Goal: Transaction & Acquisition: Download file/media

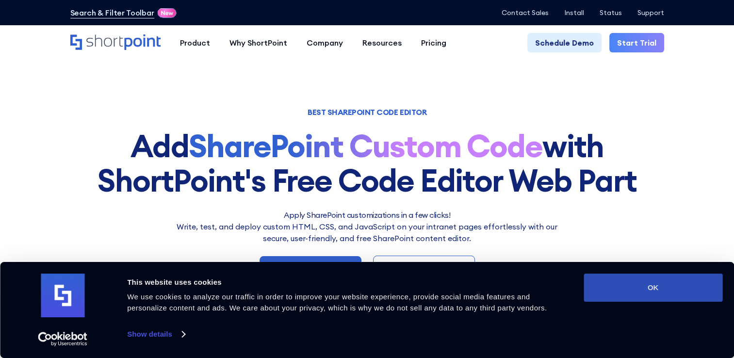
click at [638, 292] on button "OK" at bounding box center [653, 288] width 139 height 28
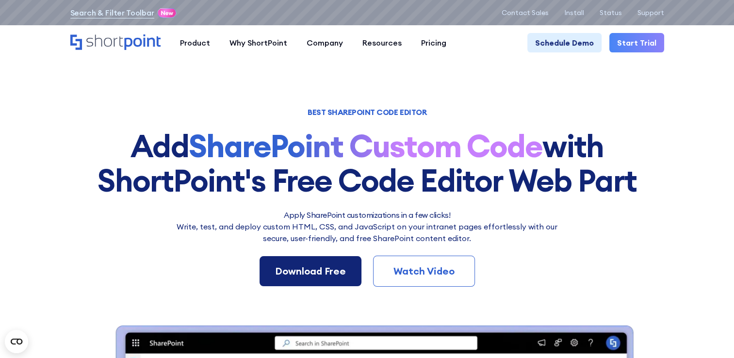
click at [323, 266] on div "Download Free" at bounding box center [310, 271] width 71 height 15
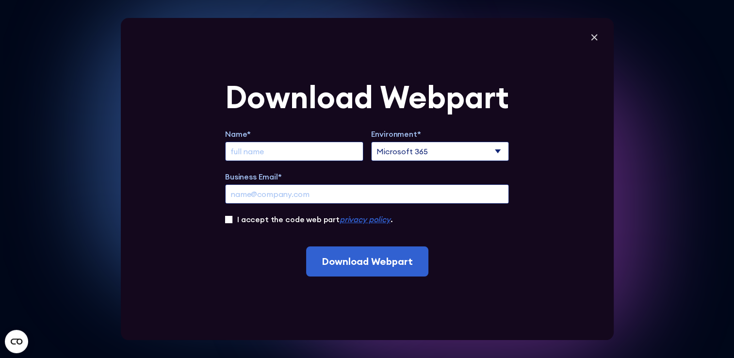
click at [303, 154] on input "Extend Trial" at bounding box center [294, 151] width 138 height 19
type input "[PERSON_NAME]"
click at [429, 144] on select "Microsoft 365 SharePoint Online SharePoint 2019 (On-Premise)" at bounding box center [440, 151] width 138 height 19
select select "SharePoint Online"
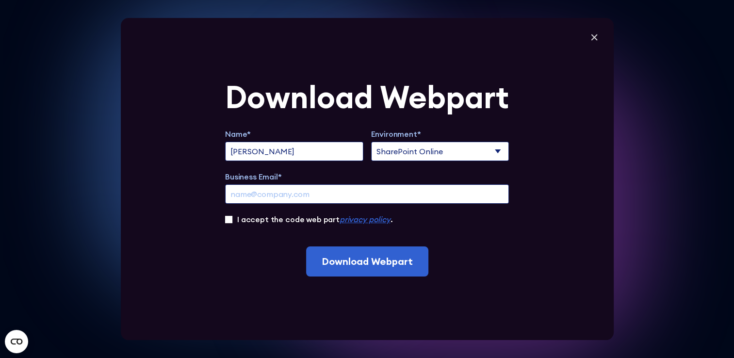
click at [375, 142] on select "Microsoft 365 SharePoint Online SharePoint 2019 (On-Premise)" at bounding box center [440, 151] width 138 height 19
click at [303, 199] on input "Business Email*" at bounding box center [367, 193] width 284 height 19
type input "[EMAIL_ADDRESS][PERSON_NAME][PERSON_NAME][DOMAIN_NAME]"
click at [235, 216] on div "I accept the code web part privacy policy ." at bounding box center [367, 220] width 284 height 12
click at [231, 221] on input "I accept the code web part privacy policy ." at bounding box center [228, 219] width 7 height 7
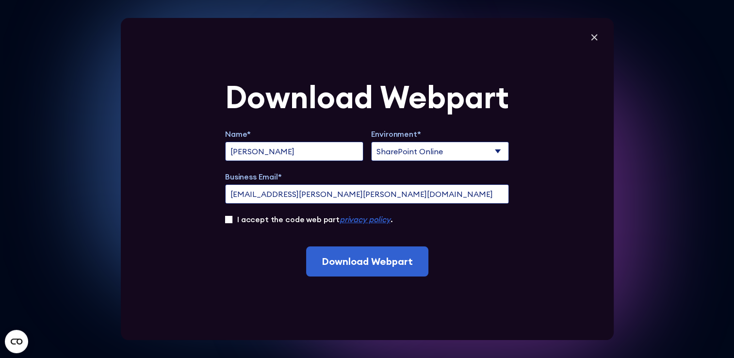
checkbox input "true"
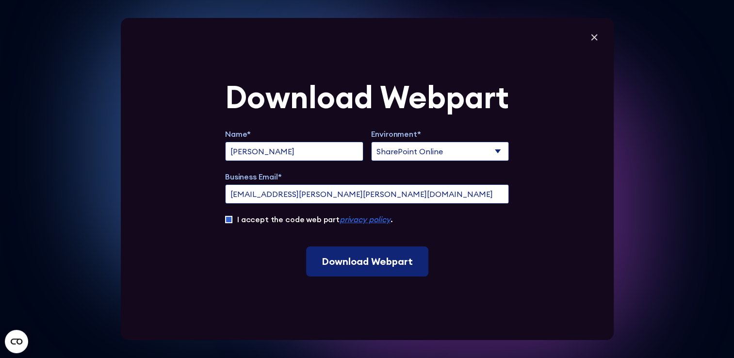
click at [392, 272] on input "Download Webpart" at bounding box center [367, 262] width 122 height 30
click at [369, 257] on input "Download Webpart" at bounding box center [367, 262] width 122 height 30
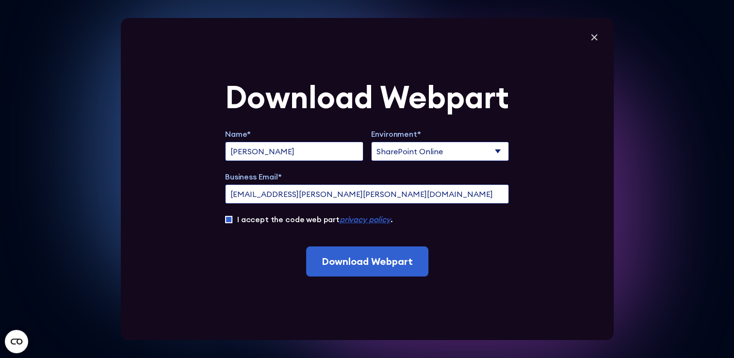
drag, startPoint x: 341, startPoint y: 193, endPoint x: 250, endPoint y: 188, distance: 90.4
click at [250, 188] on input "[EMAIL_ADDRESS][PERSON_NAME][PERSON_NAME][DOMAIN_NAME]" at bounding box center [367, 193] width 284 height 19
click at [297, 195] on input "julietsawyer@" at bounding box center [367, 193] width 284 height 19
paste input "[PERSON_NAME][EMAIL_ADDRESS][DOMAIN_NAME][PERSON_NAME]"
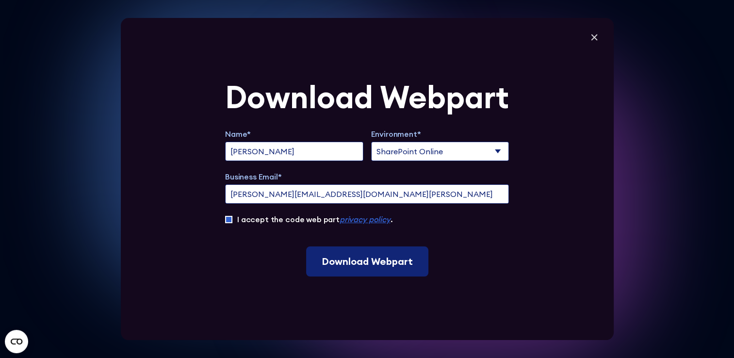
type input "[PERSON_NAME][EMAIL_ADDRESS][DOMAIN_NAME][PERSON_NAME]"
click at [381, 271] on input "Download Webpart" at bounding box center [367, 262] width 122 height 30
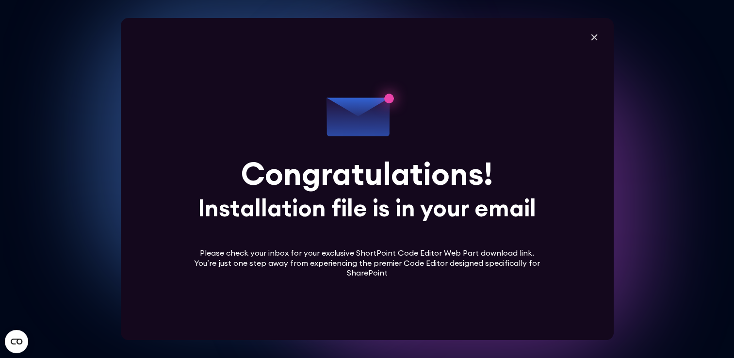
click at [586, 40] on div "Download Webpart Name* [PERSON_NAME] Environment* Microsoft 365 SharePoint Onli…" at bounding box center [367, 179] width 493 height 322
